Goal: Task Accomplishment & Management: Use online tool/utility

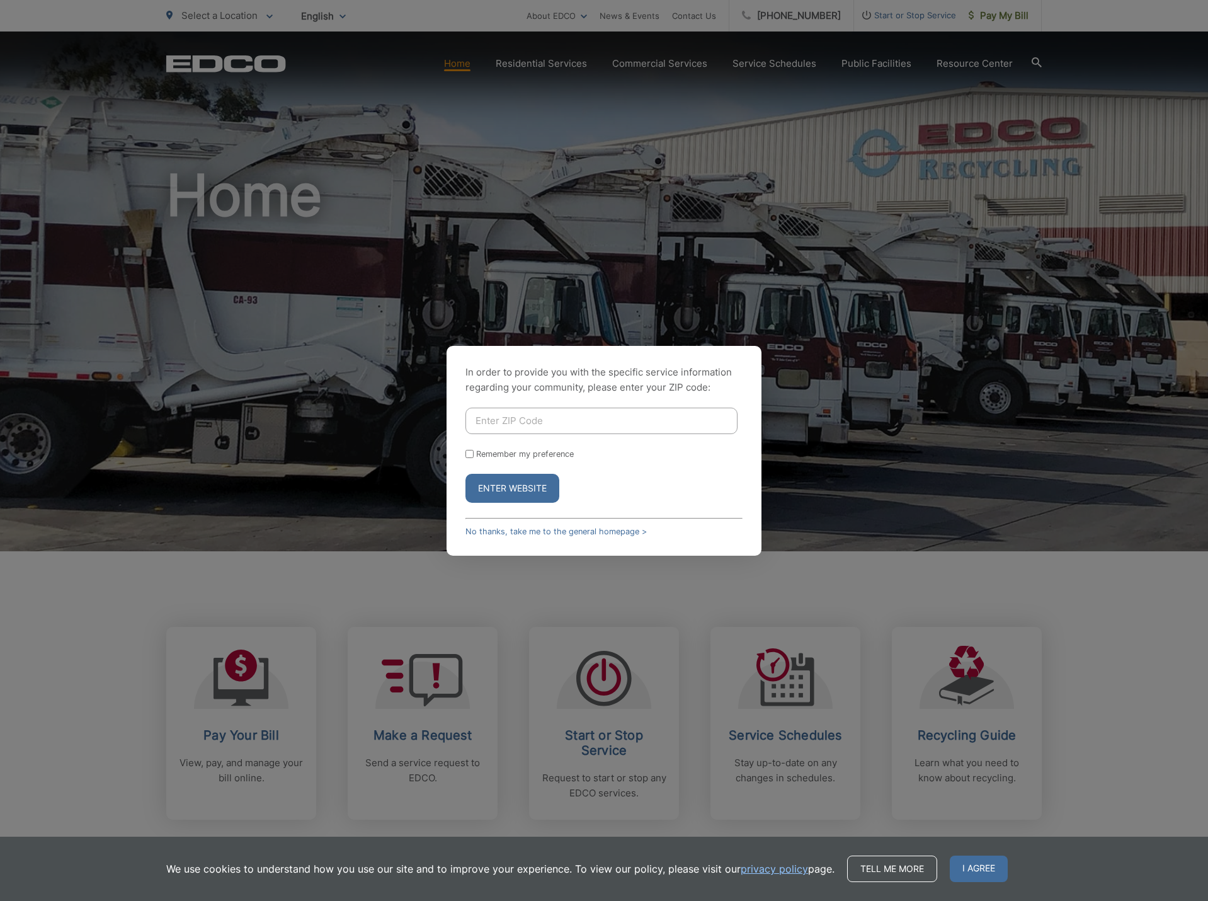
click at [583, 424] on input "Enter ZIP Code" at bounding box center [601, 420] width 272 height 26
click at [557, 421] on input "Enter ZIP Code" at bounding box center [601, 420] width 272 height 26
type input "92118"
click at [465, 474] on button "Enter Website" at bounding box center [512, 488] width 94 height 29
click at [511, 493] on button "Enter Website" at bounding box center [512, 488] width 94 height 29
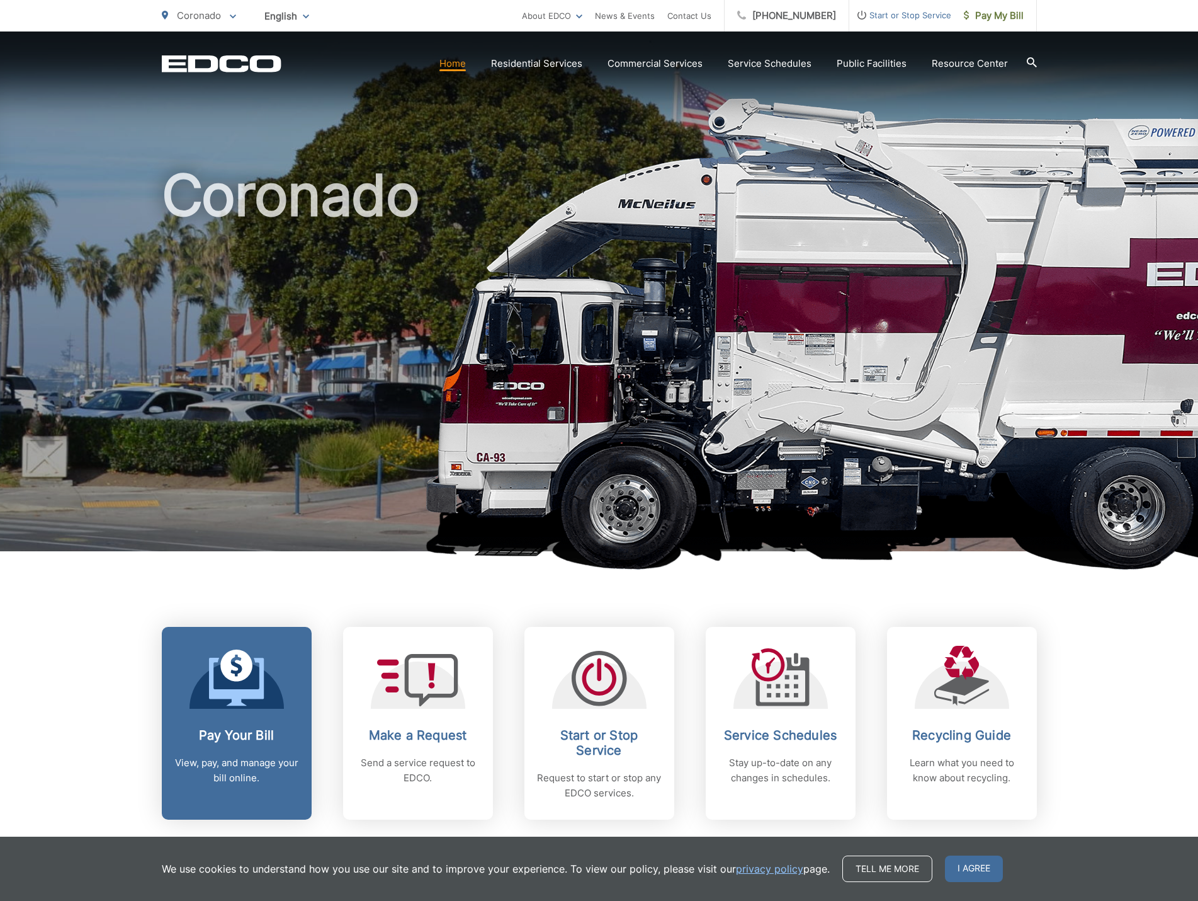
click at [248, 755] on p "View, pay, and manage your bill online." at bounding box center [236, 770] width 125 height 30
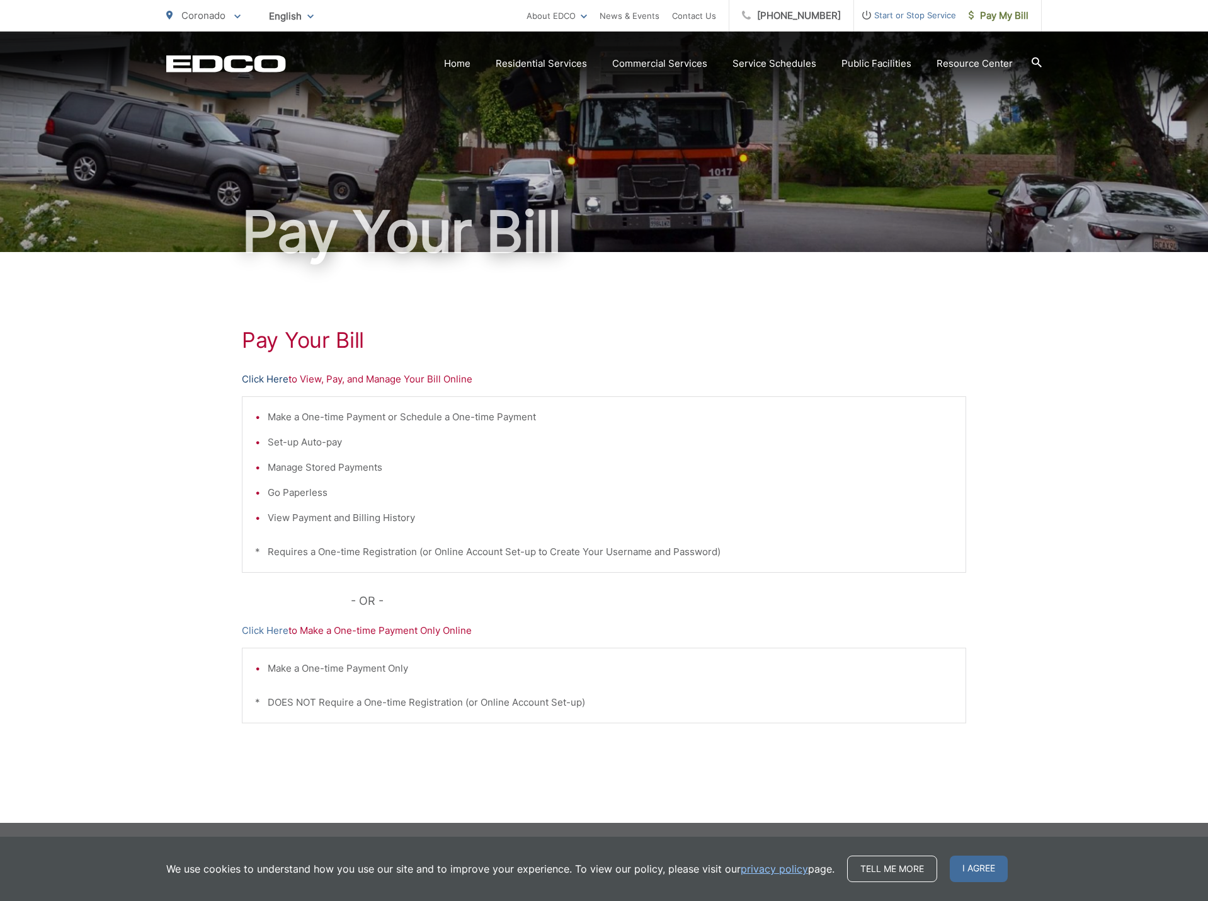
click at [258, 377] on link "Click Here" at bounding box center [265, 379] width 47 height 15
